Goal: Check status: Check status

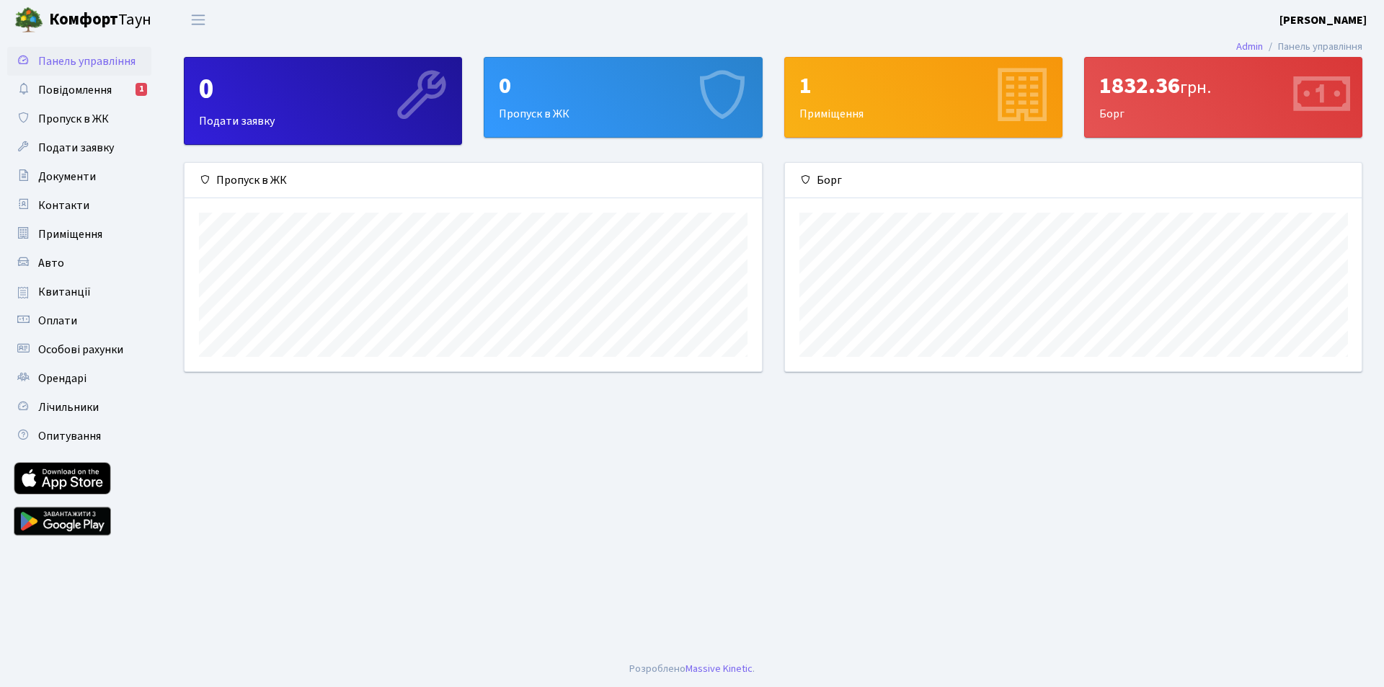
scroll to position [208, 577]
click at [61, 283] on link "Квитанції" at bounding box center [79, 292] width 144 height 29
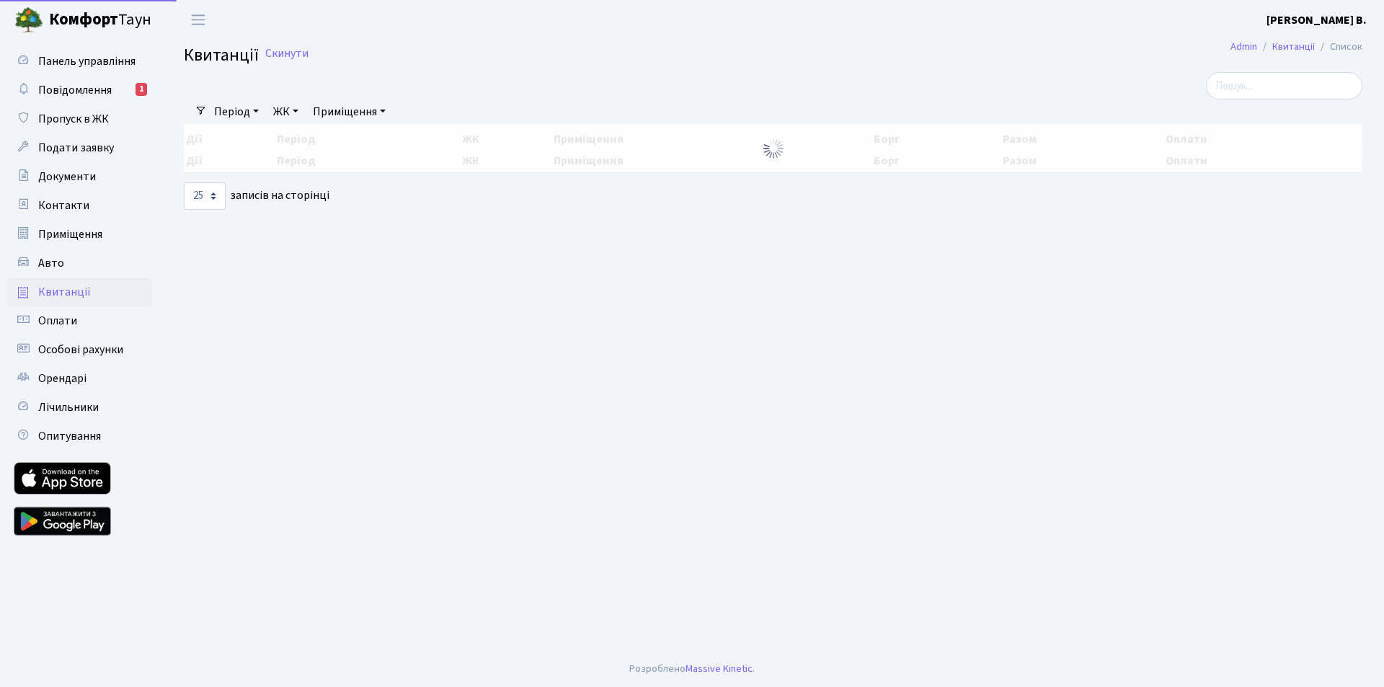
select select "25"
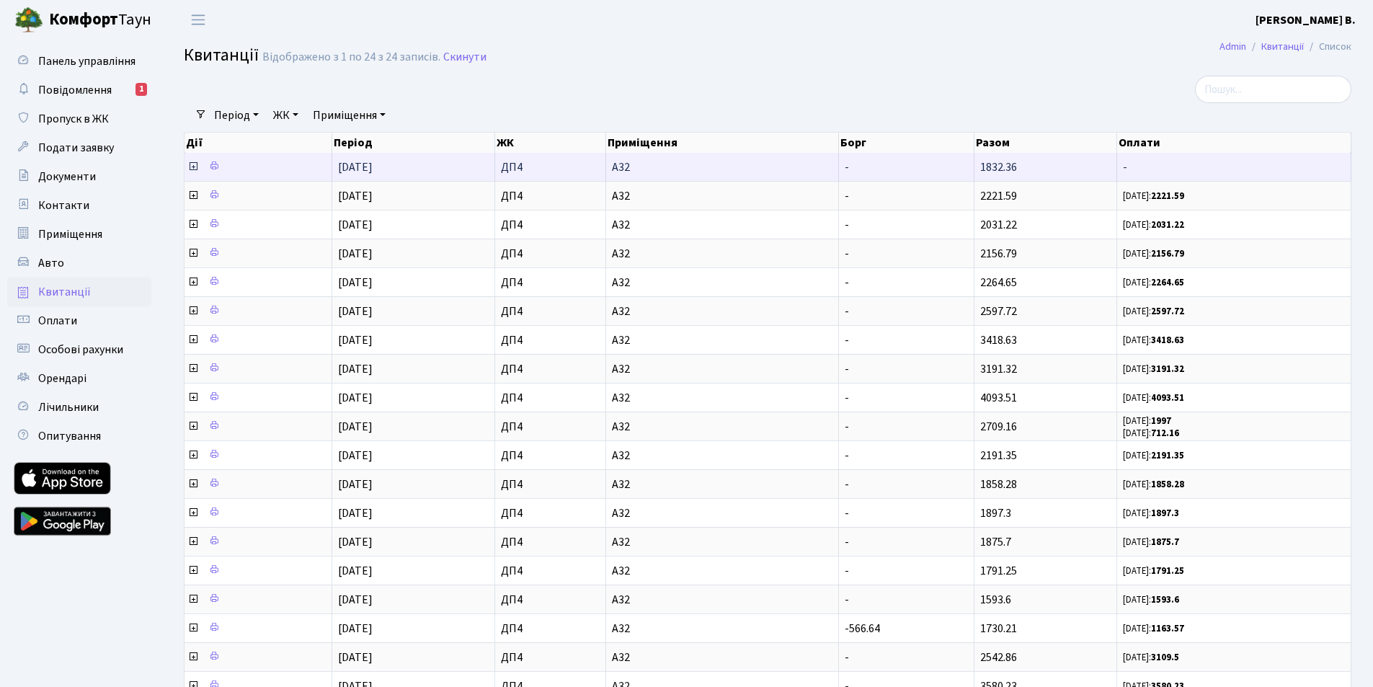
click at [194, 167] on icon at bounding box center [193, 167] width 12 height 12
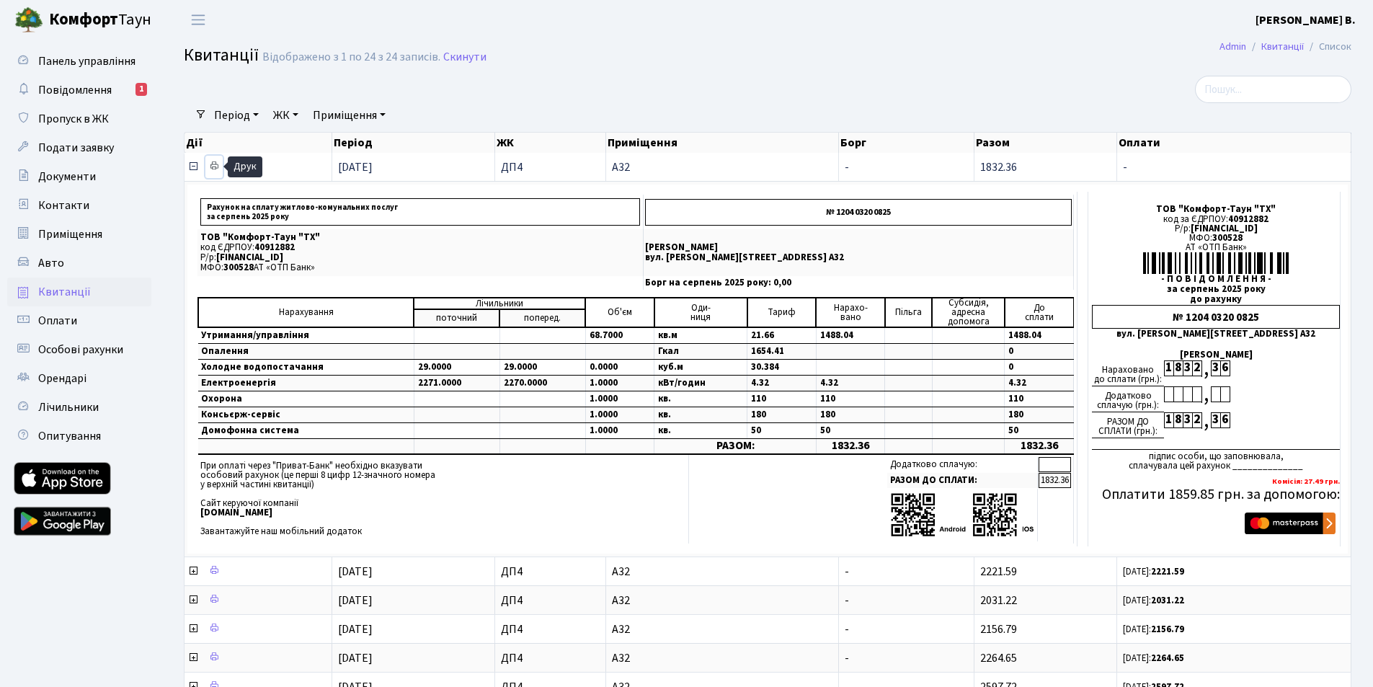
click at [213, 165] on icon at bounding box center [214, 166] width 10 height 10
click at [75, 61] on span "Панель управління" at bounding box center [86, 61] width 97 height 16
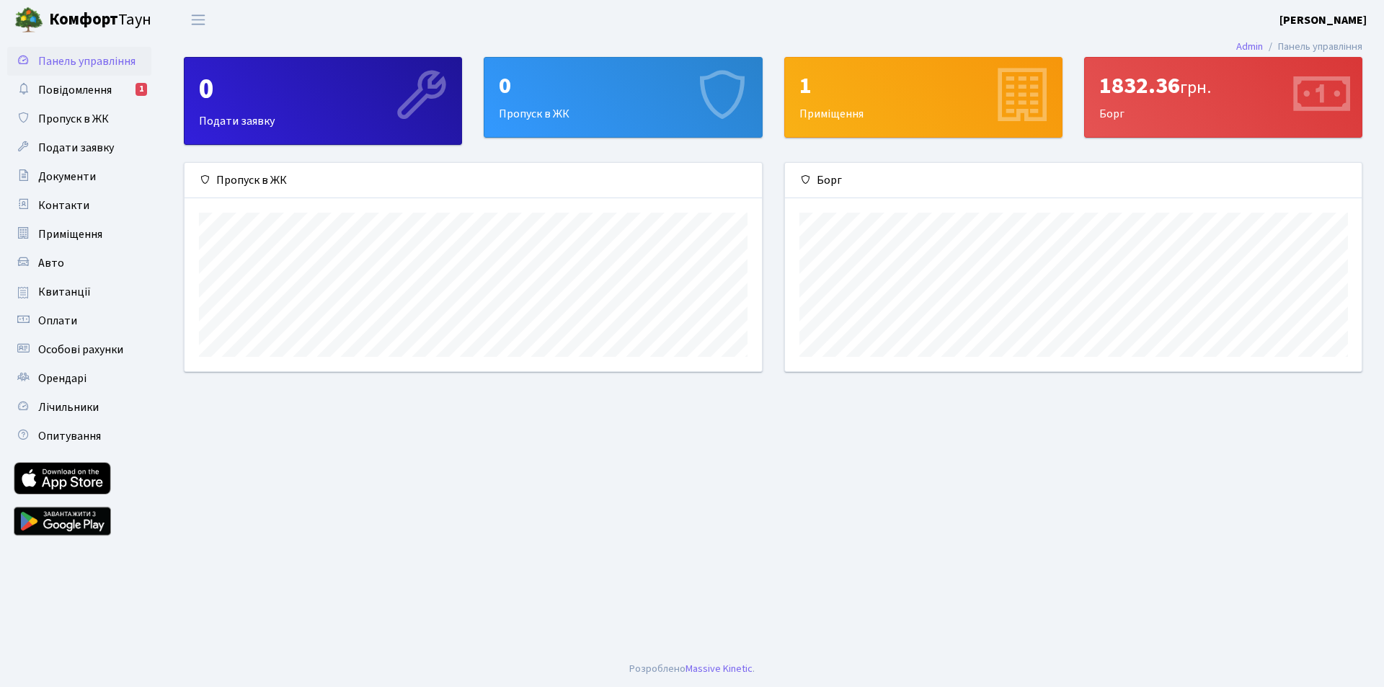
scroll to position [208, 577]
click at [56, 286] on span "Квитанції" at bounding box center [64, 292] width 53 height 16
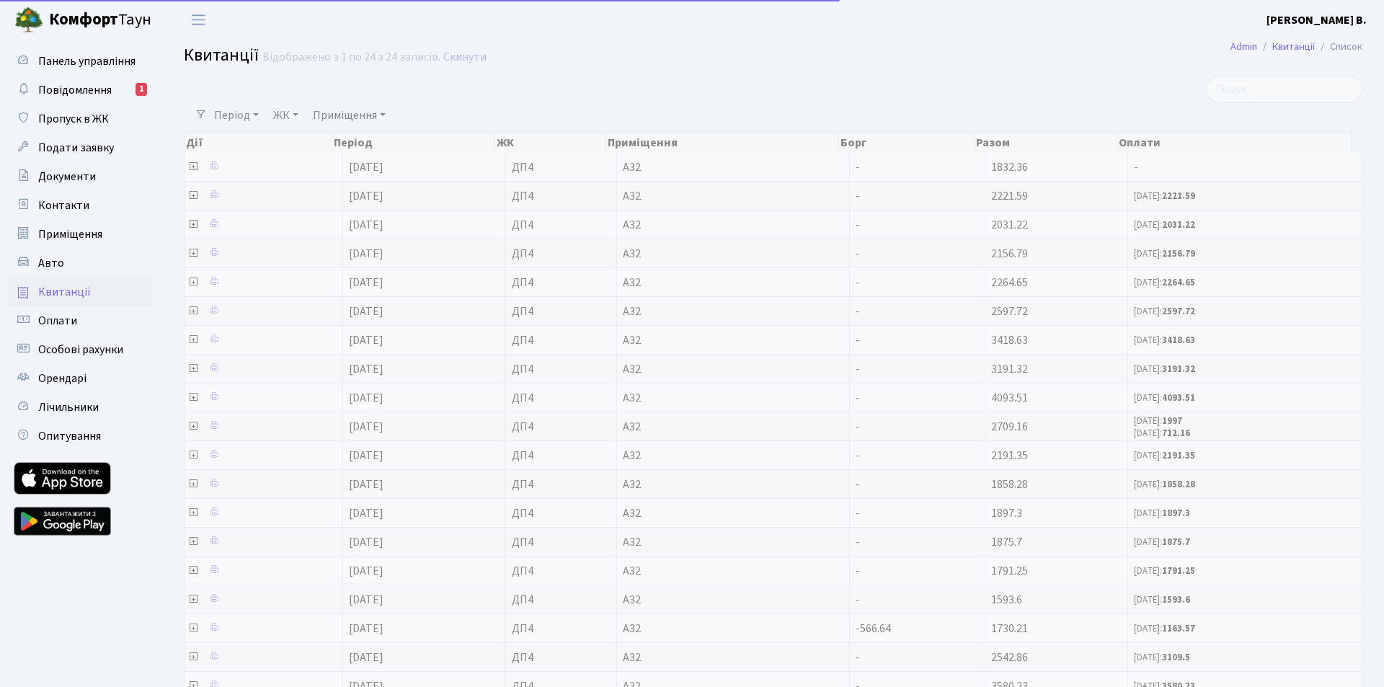
select select "25"
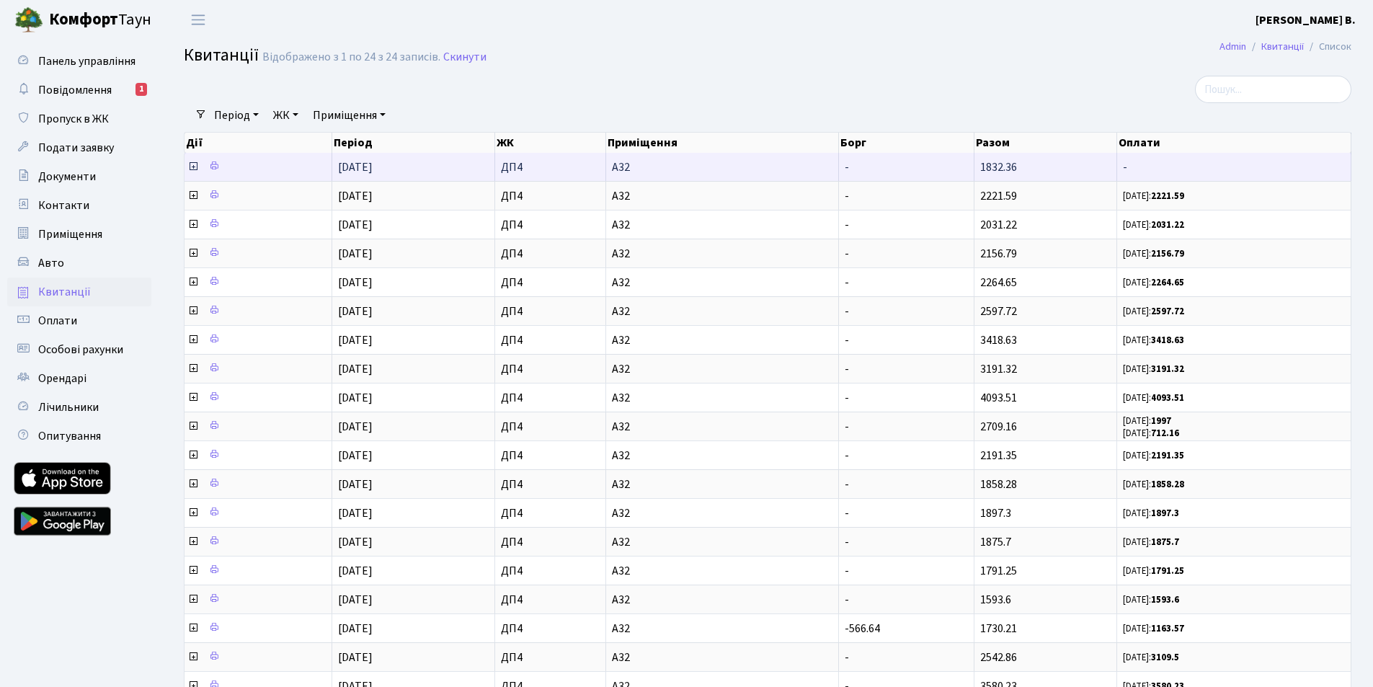
click at [192, 166] on icon at bounding box center [193, 167] width 12 height 12
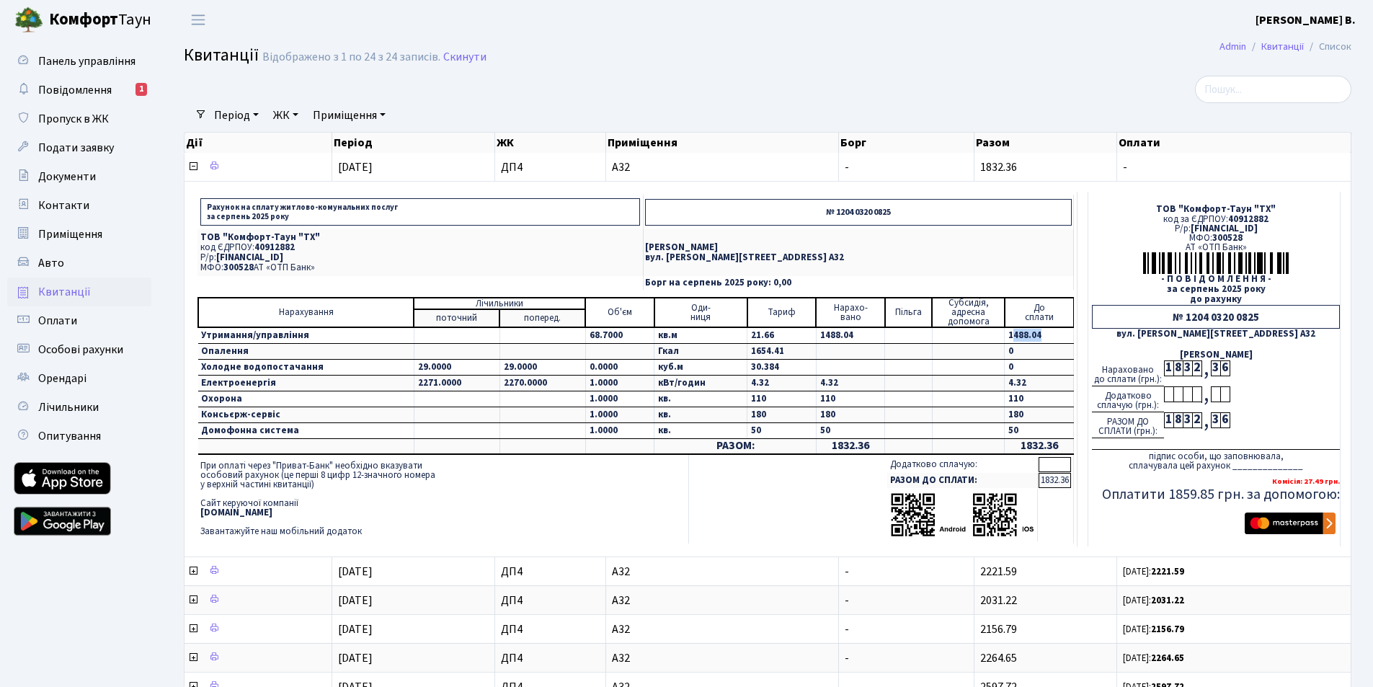
drag, startPoint x: 1007, startPoint y: 334, endPoint x: 1055, endPoint y: 342, distance: 48.2
click at [1055, 342] on td "1488.04" at bounding box center [1039, 335] width 69 height 17
drag, startPoint x: 1004, startPoint y: 383, endPoint x: 1031, endPoint y: 382, distance: 26.7
click at [1031, 382] on td "4.32" at bounding box center [1039, 384] width 69 height 16
